Goal: Find specific page/section: Find specific page/section

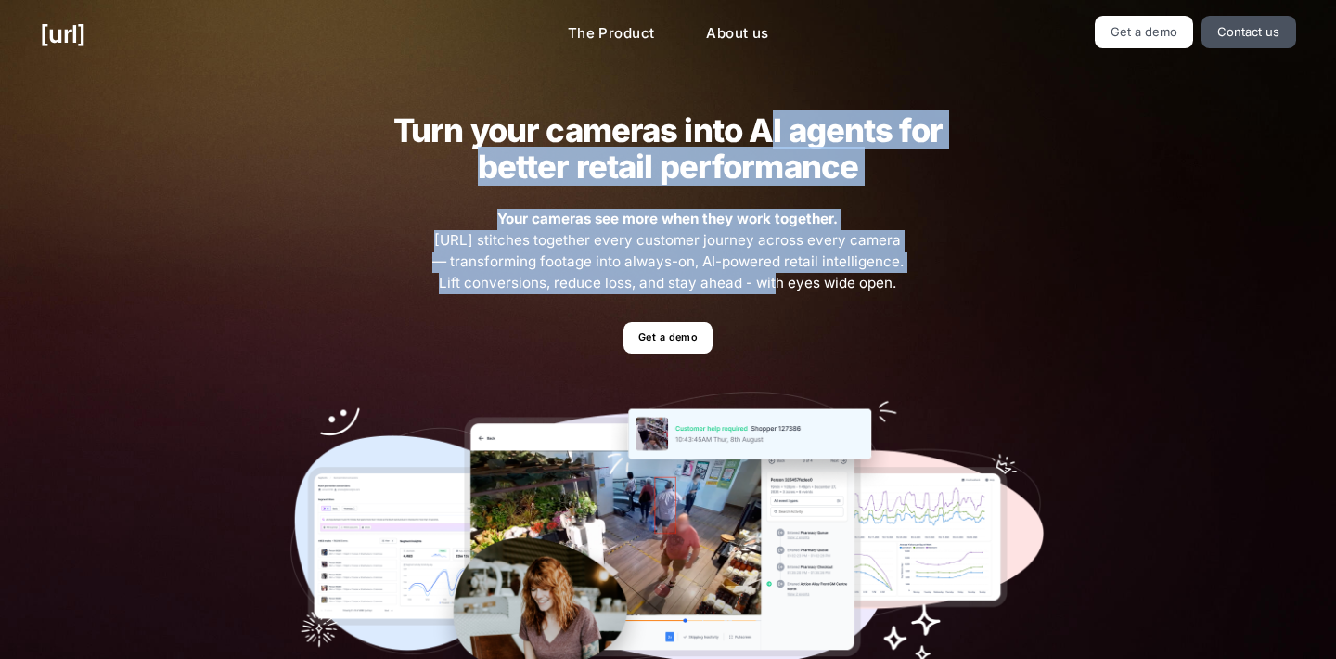
drag, startPoint x: 769, startPoint y: 127, endPoint x: 748, endPoint y: 280, distance: 154.6
click at [748, 280] on div "Turn your cameras into AI agents for better retail performance Your cameras see…" at bounding box center [668, 406] width 836 height 675
click at [762, 229] on span "Your cameras see more when they work together. [URL] stitches together every cu…" at bounding box center [668, 251] width 477 height 84
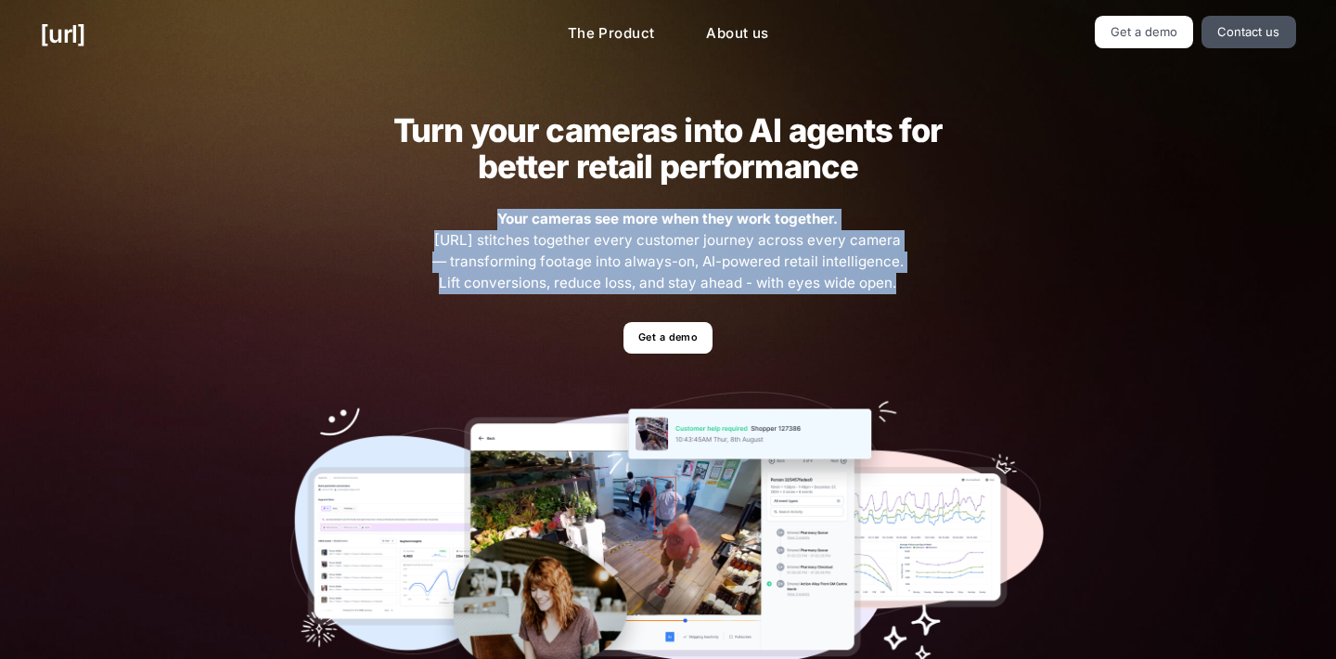
drag, startPoint x: 772, startPoint y: 200, endPoint x: 750, endPoint y: 300, distance: 101.8
click at [750, 300] on div "Turn your cameras into AI agents for better retail performance Your cameras see…" at bounding box center [668, 406] width 836 height 675
click at [763, 251] on span "Your cameras see more when they work together. [URL] stitches together every cu…" at bounding box center [668, 251] width 477 height 84
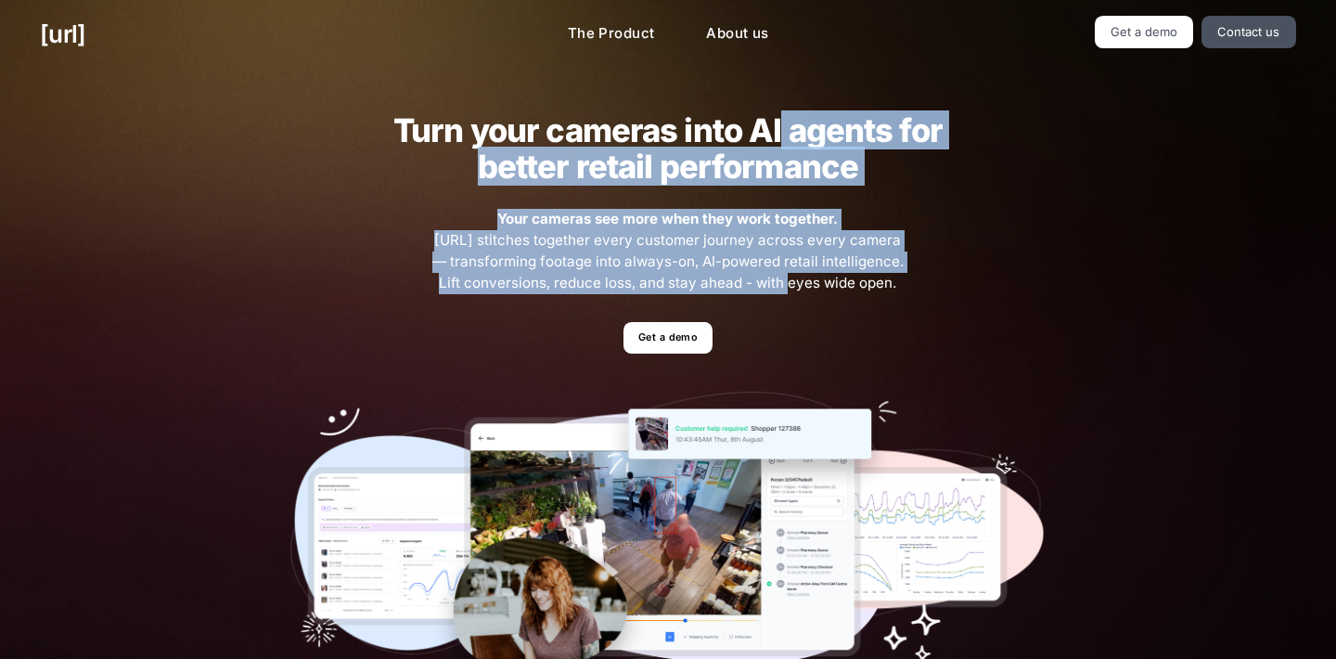
drag, startPoint x: 783, startPoint y: 141, endPoint x: 760, endPoint y: 274, distance: 134.7
click at [760, 274] on div "Turn your cameras into AI agents for better retail performance Your cameras see…" at bounding box center [668, 406] width 836 height 675
click at [763, 248] on span "Your cameras see more when they work together. [URL] stitches together every cu…" at bounding box center [668, 251] width 477 height 84
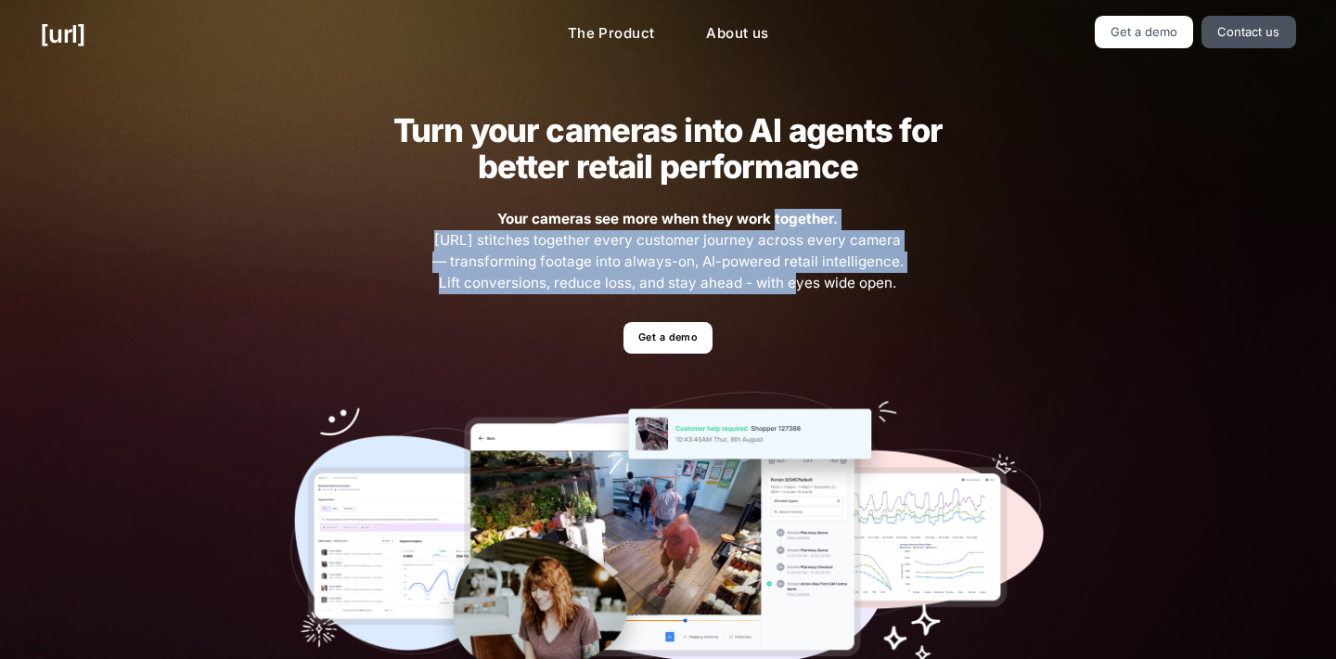
drag, startPoint x: 774, startPoint y: 213, endPoint x: 769, endPoint y: 277, distance: 64.2
click at [769, 277] on span "Your cameras see more when they work together. [URL] stitches together every cu…" at bounding box center [668, 251] width 477 height 84
click at [718, 26] on link "About us" at bounding box center [737, 34] width 92 height 36
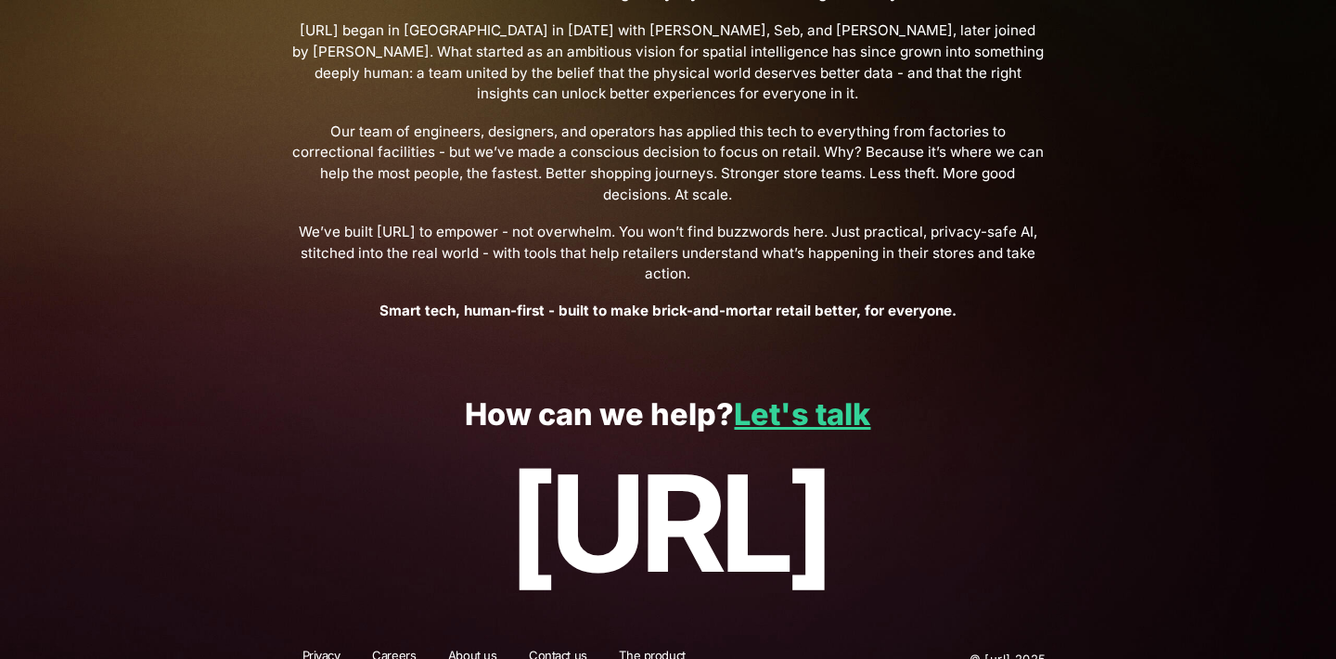
scroll to position [685, 0]
click at [555, 648] on link "Contact us" at bounding box center [558, 660] width 83 height 24
